Goal: Find specific page/section: Find specific page/section

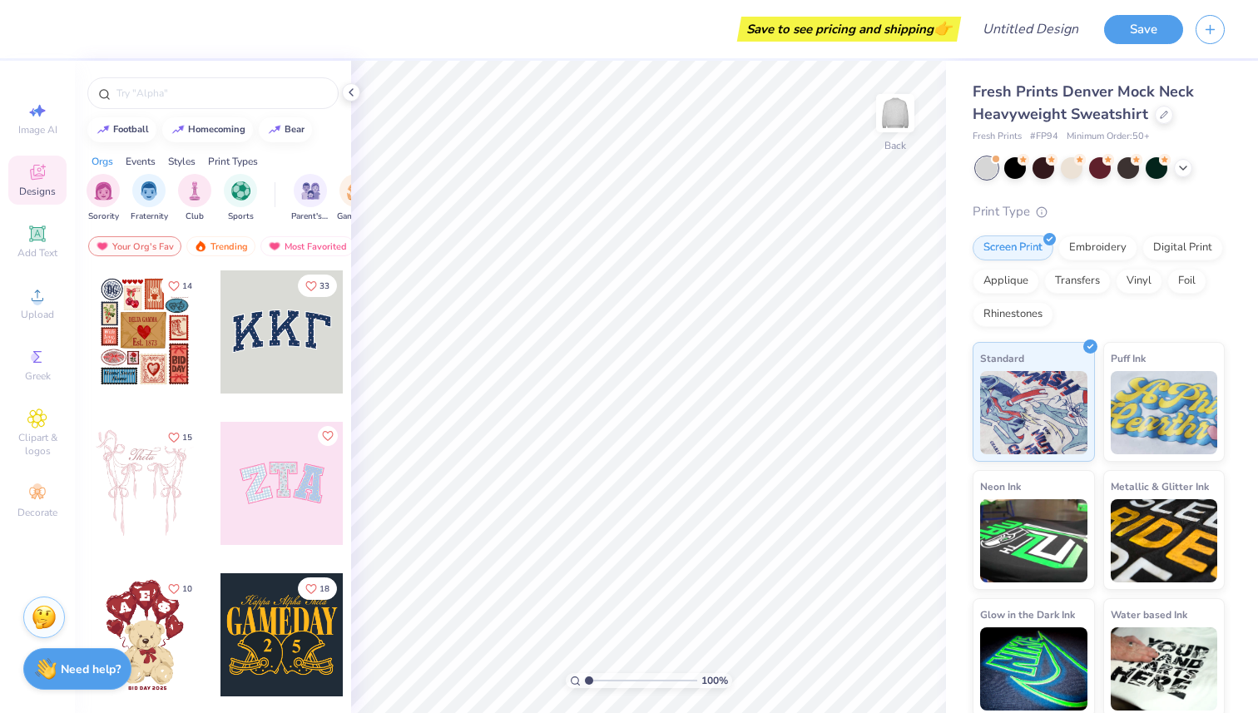
click at [155, 348] on div at bounding box center [144, 331] width 123 height 123
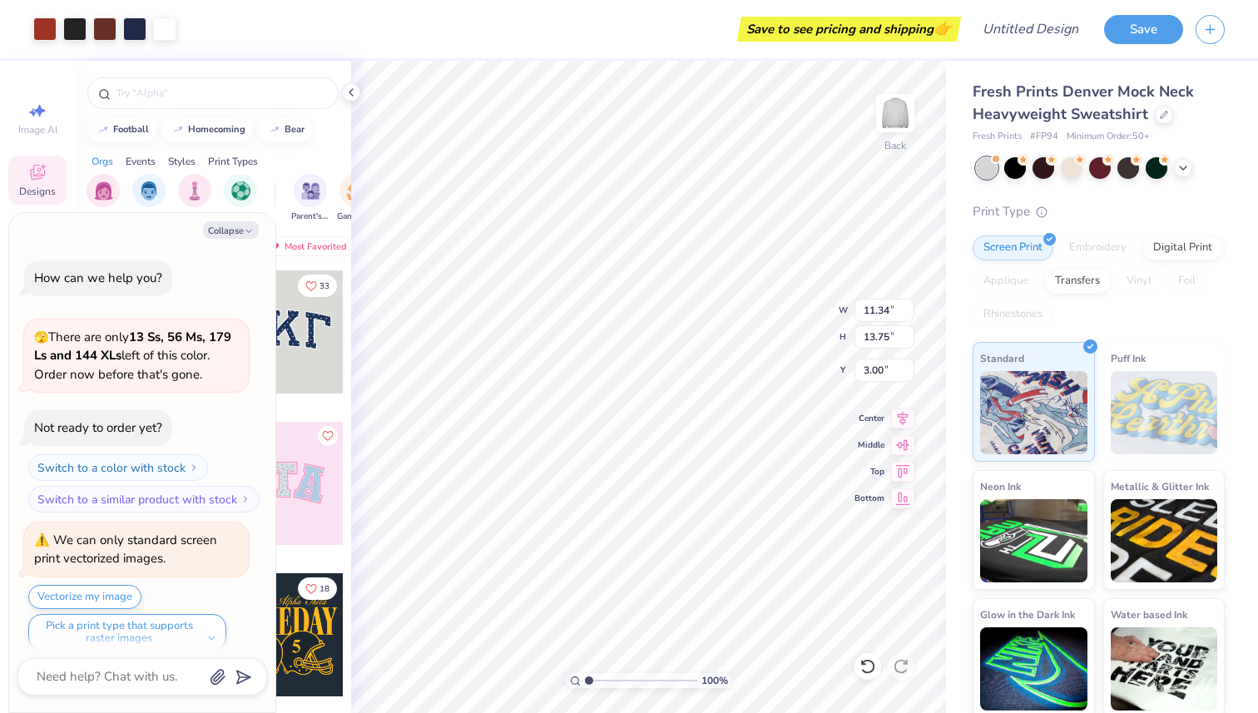
scroll to position [13, 0]
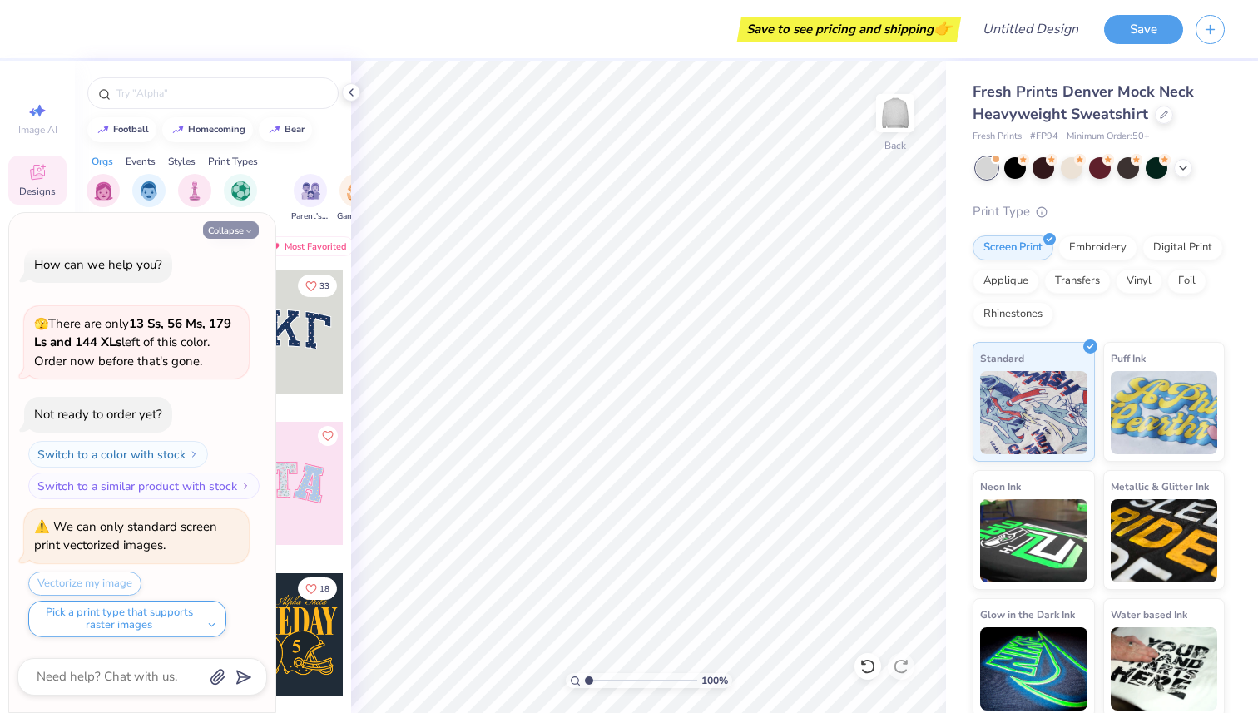
click at [240, 230] on button "Collapse" at bounding box center [231, 229] width 56 height 17
type textarea "x"
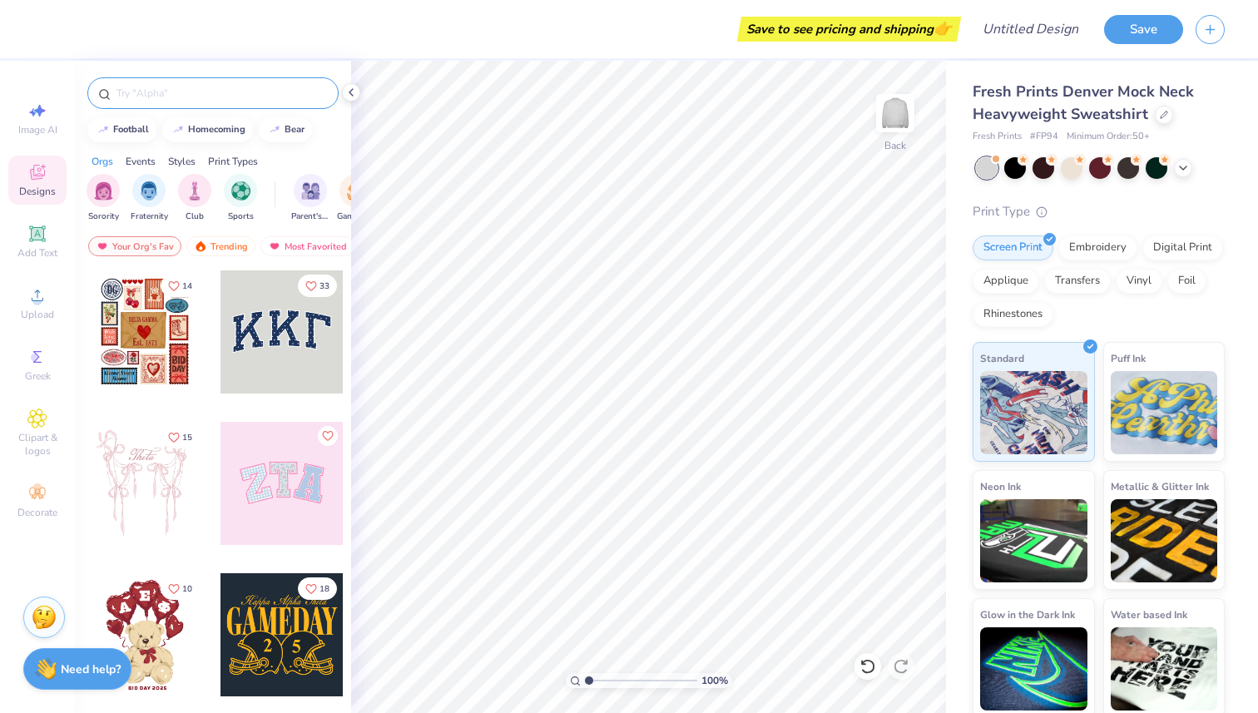
click at [199, 91] on input "text" at bounding box center [221, 93] width 213 height 17
type input "theta"
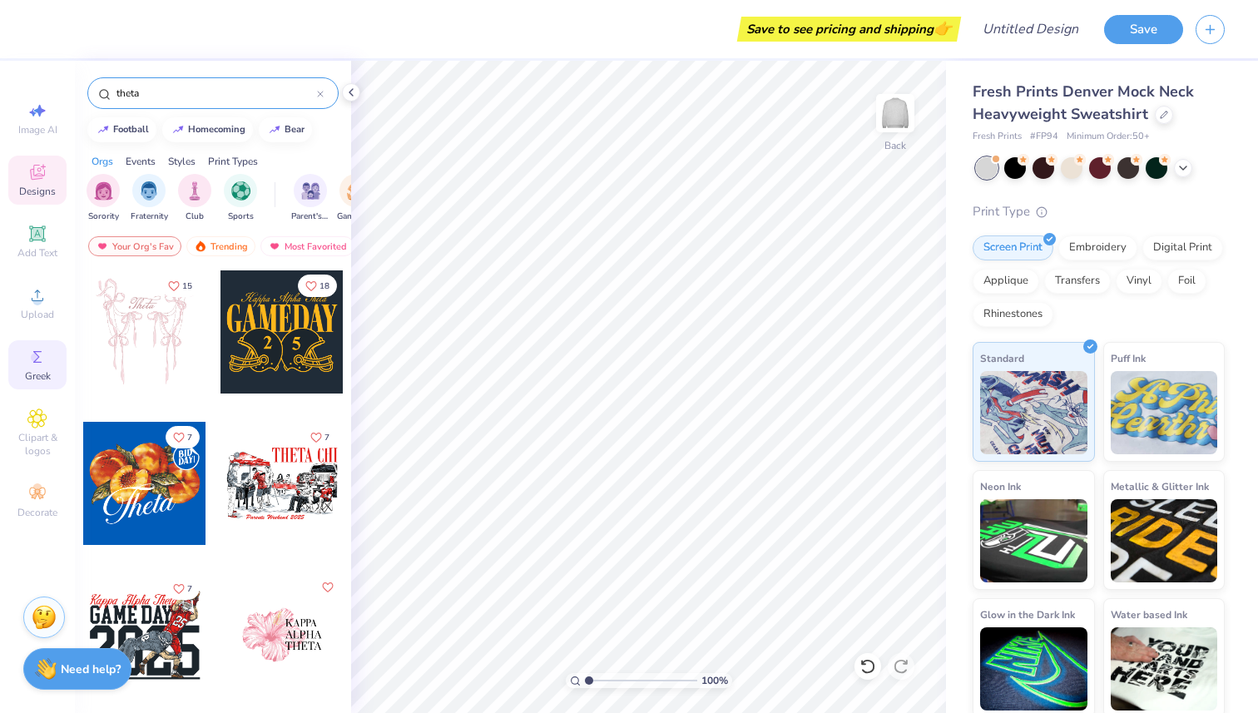
click at [34, 362] on icon at bounding box center [37, 357] width 20 height 20
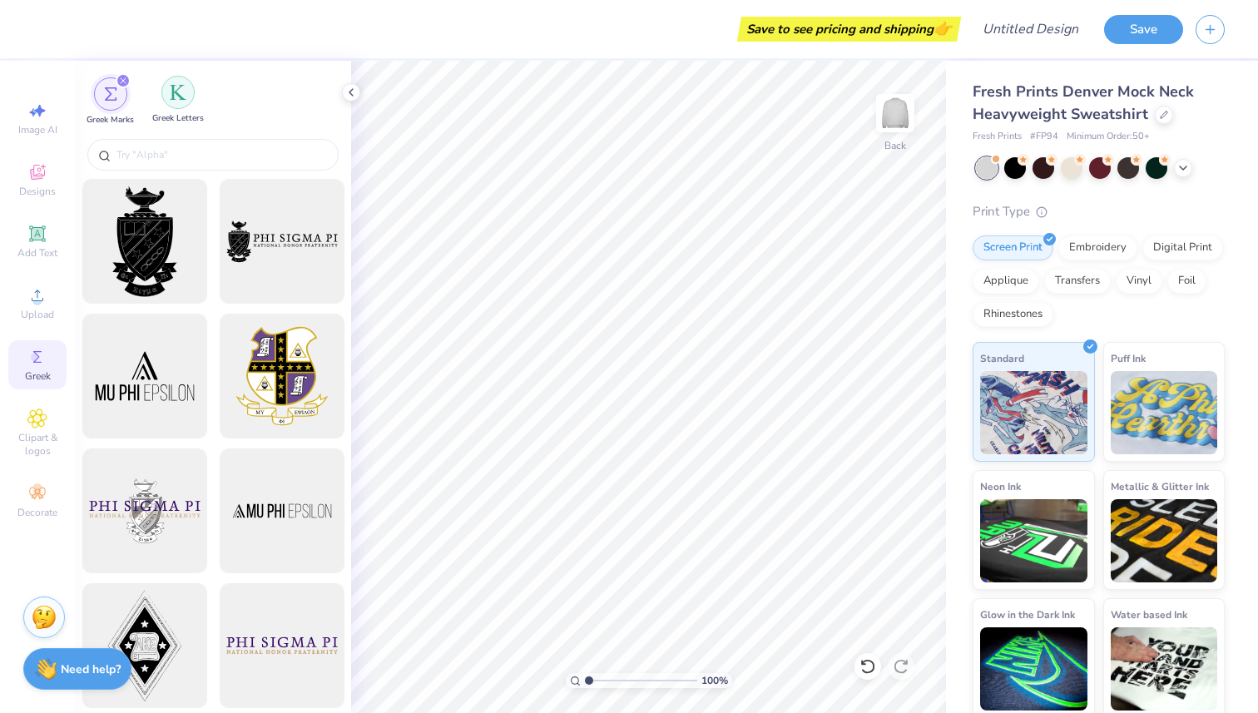
click at [178, 106] on div "filter for Greek Letters" at bounding box center [177, 92] width 33 height 33
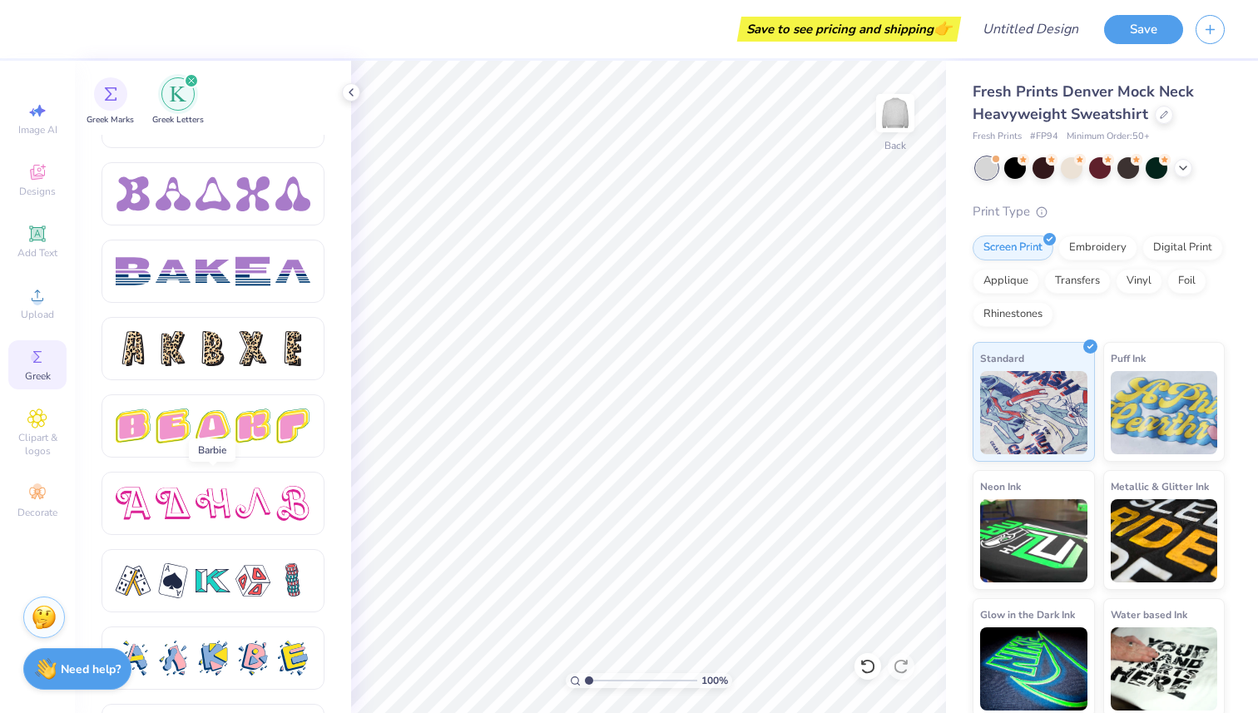
scroll to position [2746, 0]
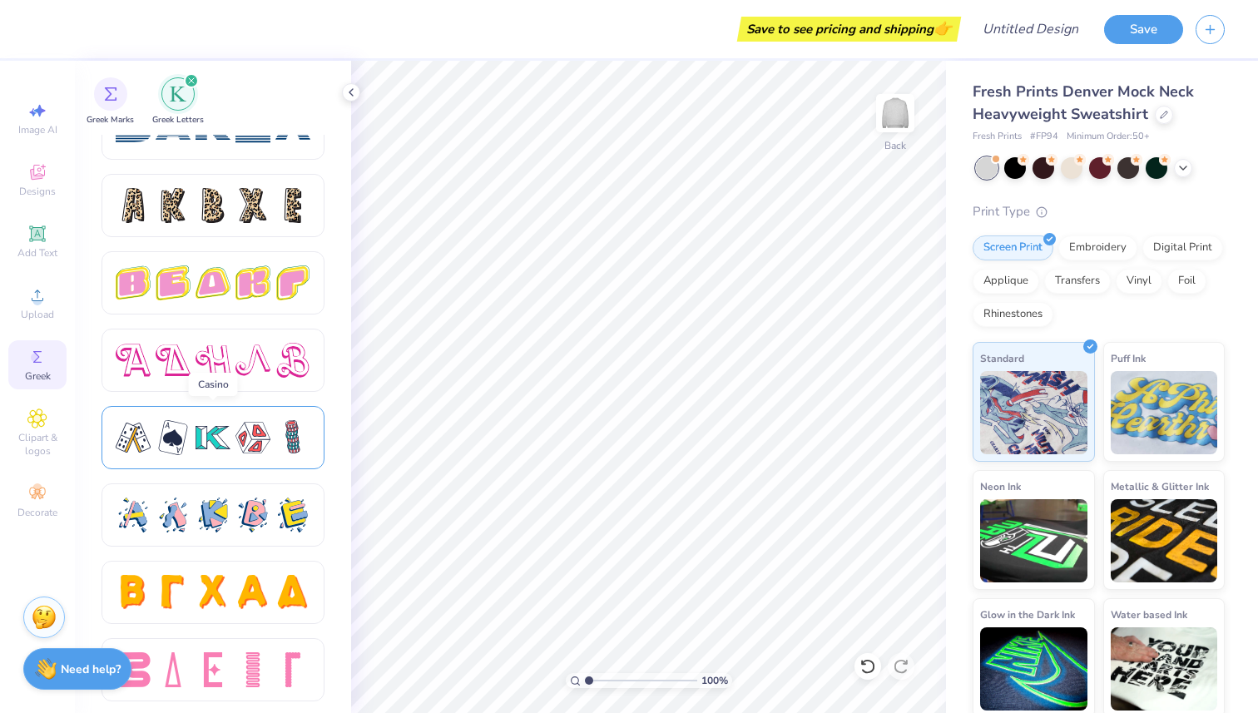
click at [238, 444] on div at bounding box center [252, 437] width 35 height 35
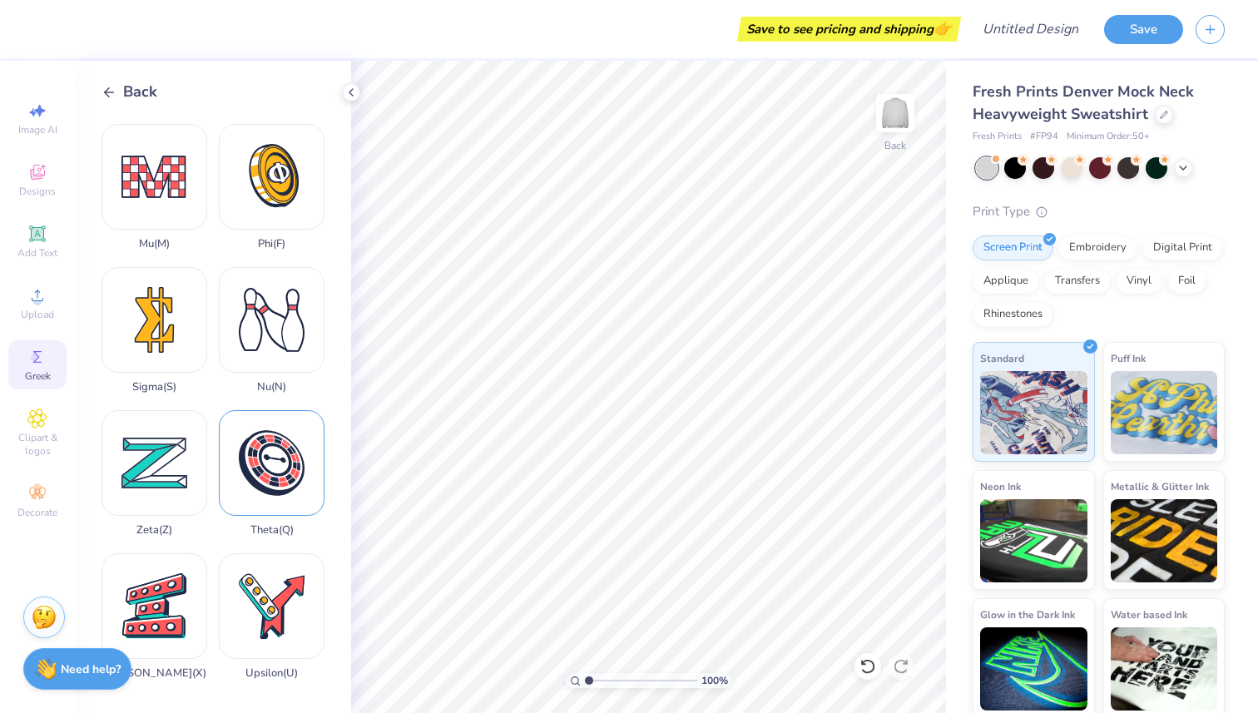
scroll to position [1139, 0]
click at [346, 93] on icon at bounding box center [350, 92] width 13 height 13
